Goal: Task Accomplishment & Management: Manage account settings

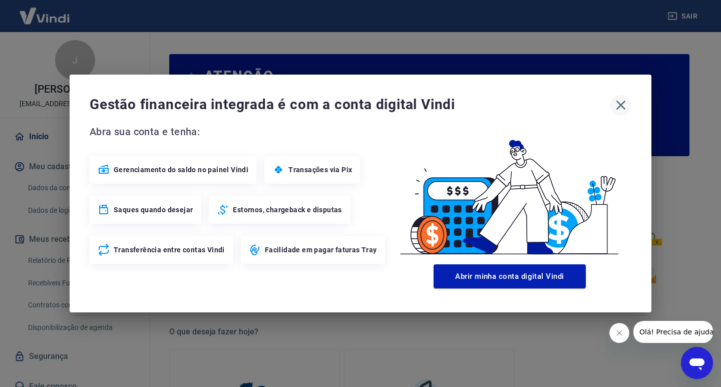
click at [616, 103] on icon "button" at bounding box center [621, 105] width 16 height 16
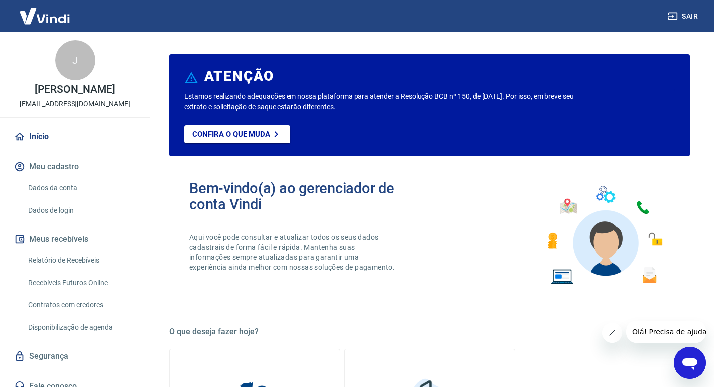
click at [75, 267] on link "Relatório de Recebíveis" at bounding box center [81, 260] width 114 height 21
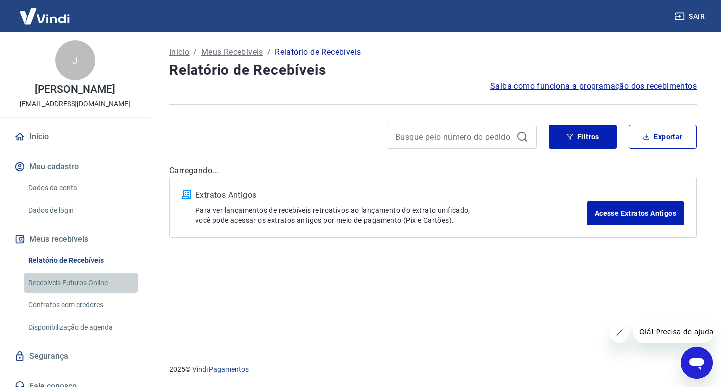
click at [95, 286] on link "Recebíveis Futuros Online" at bounding box center [81, 283] width 114 height 21
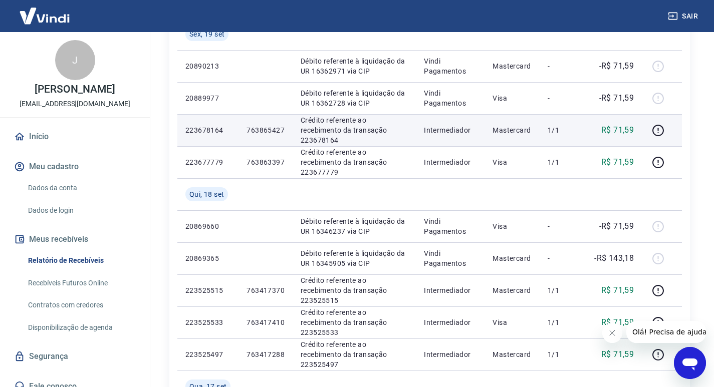
scroll to position [200, 0]
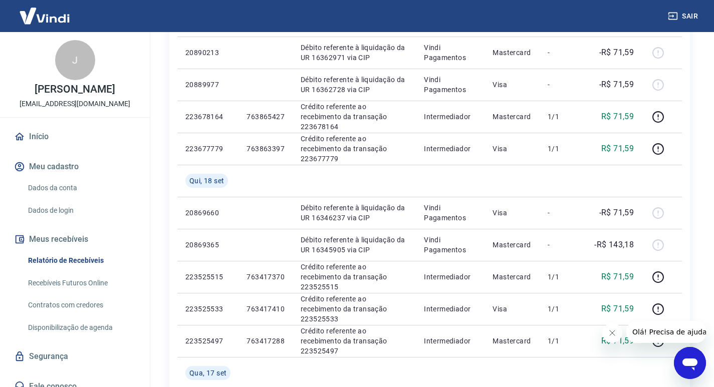
click at [675, 17] on icon "button" at bounding box center [673, 16] width 10 height 10
